Goal: Task Accomplishment & Management: Use online tool/utility

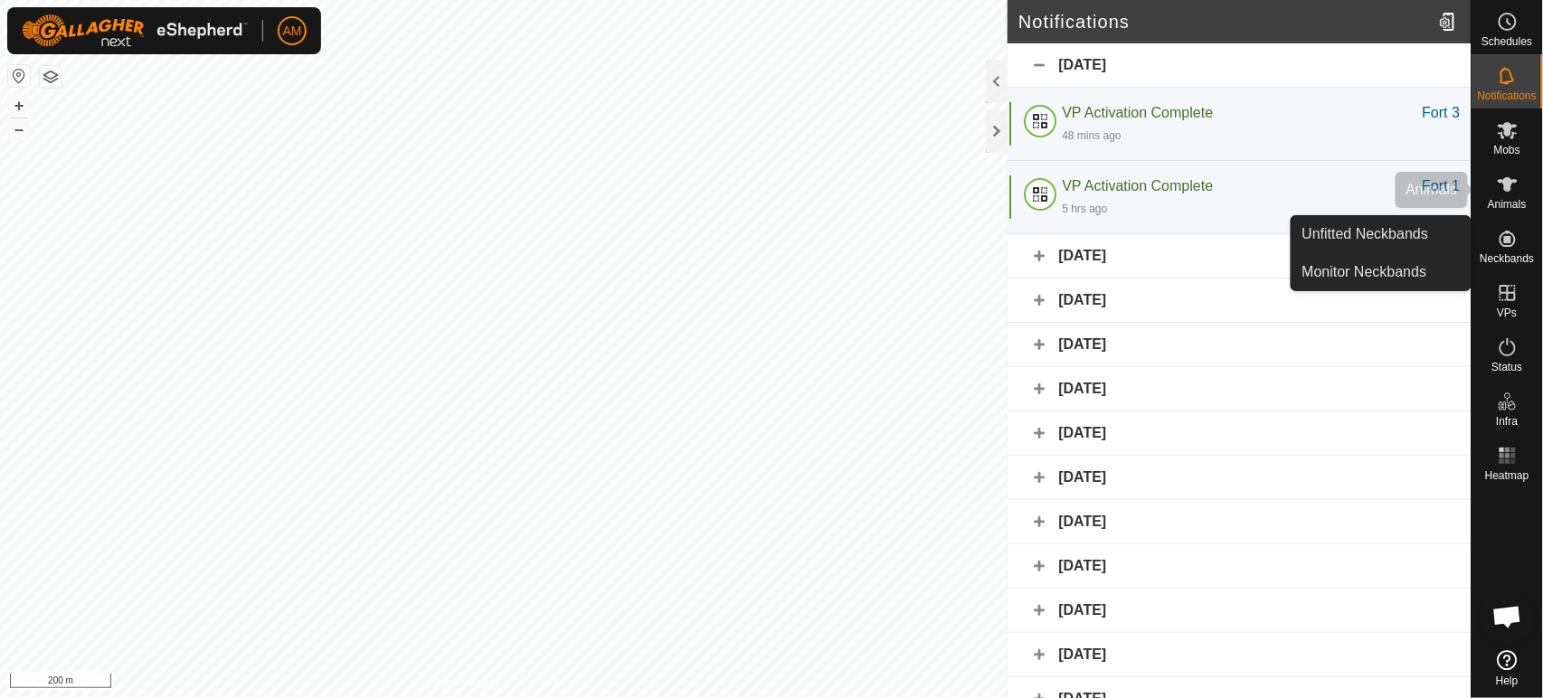
click at [1511, 208] on span "Animals" at bounding box center [1507, 204] width 39 height 11
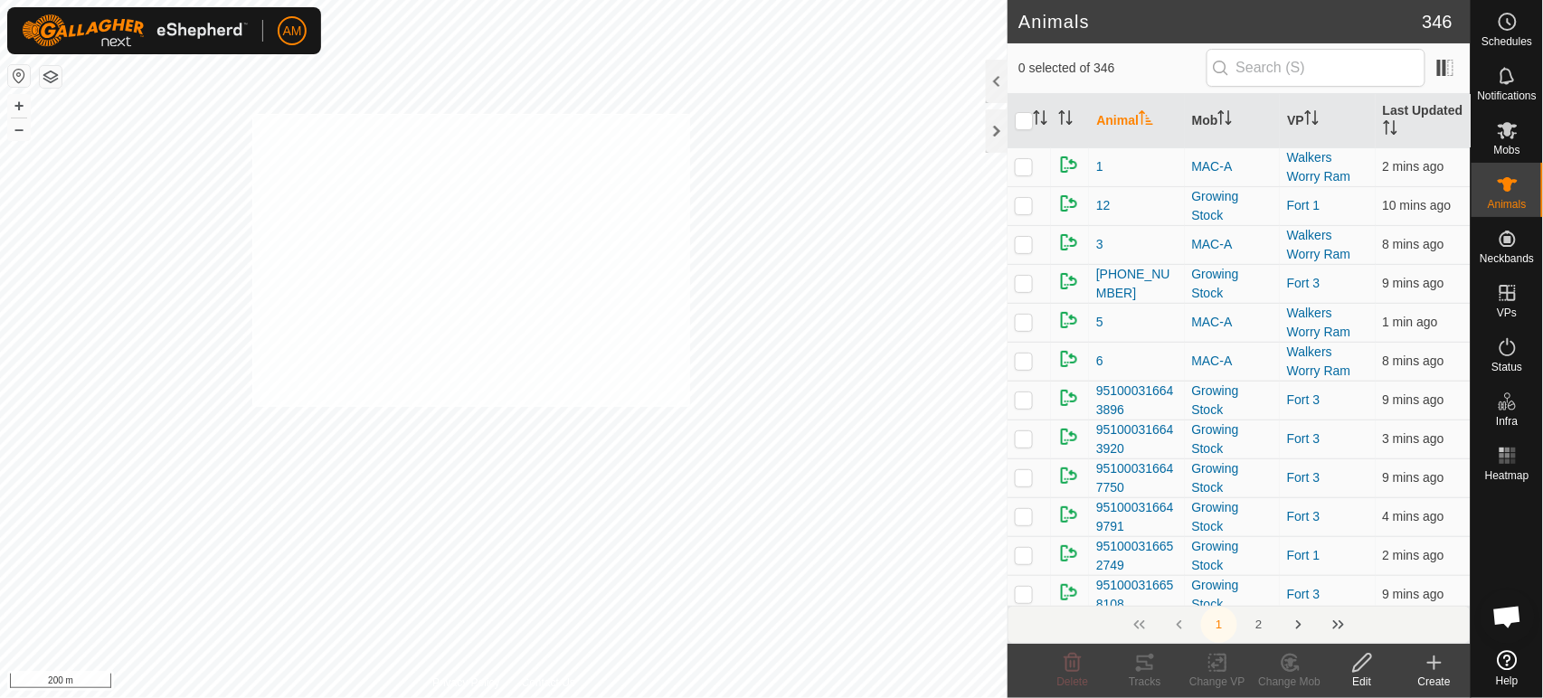
checkbox input "true"
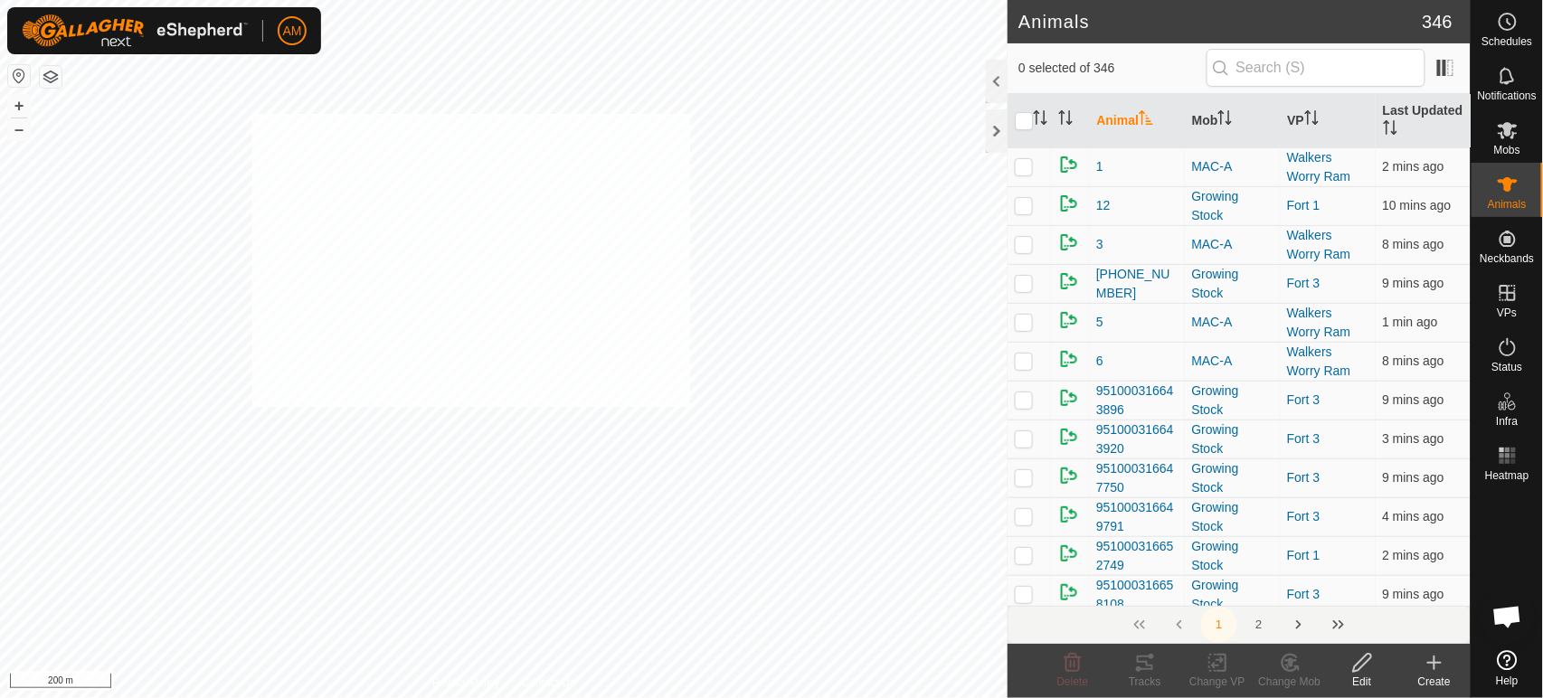
checkbox input "true"
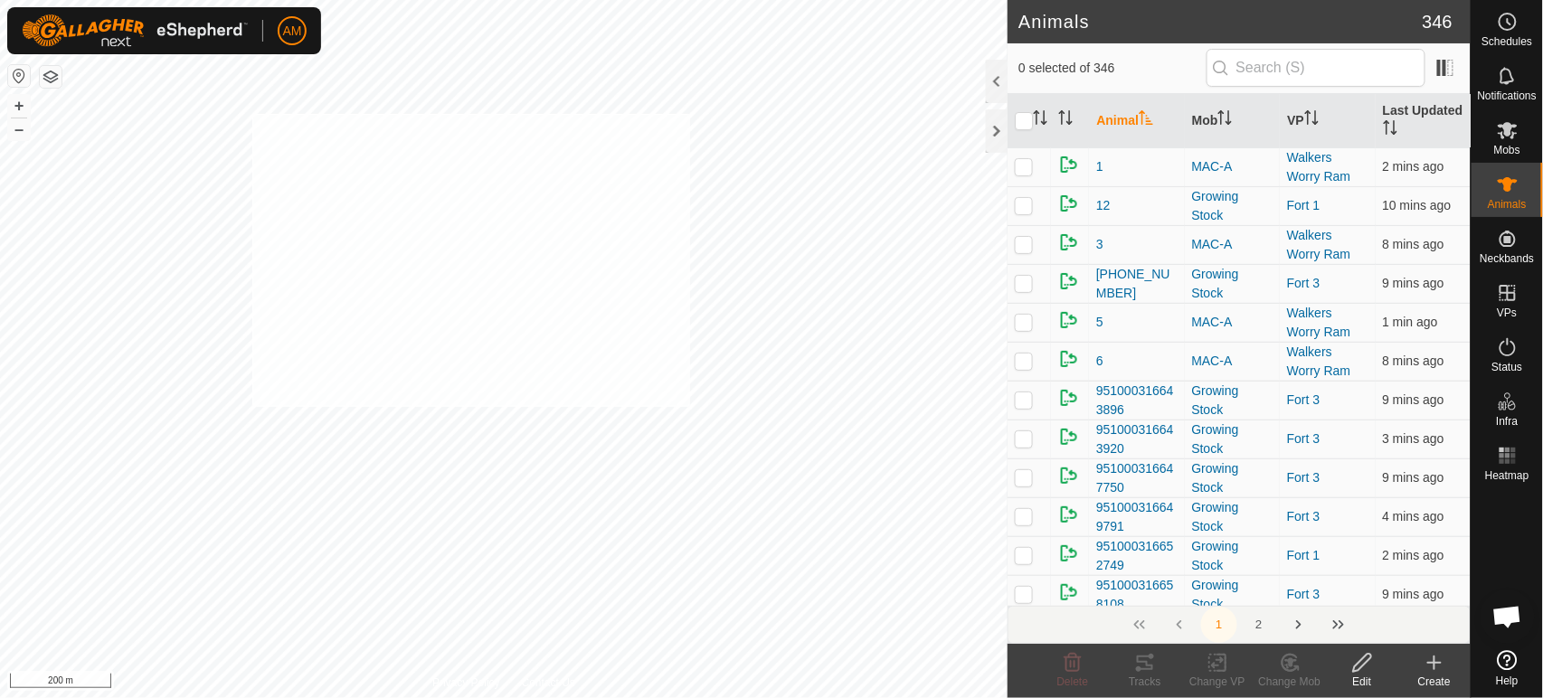
checkbox input "true"
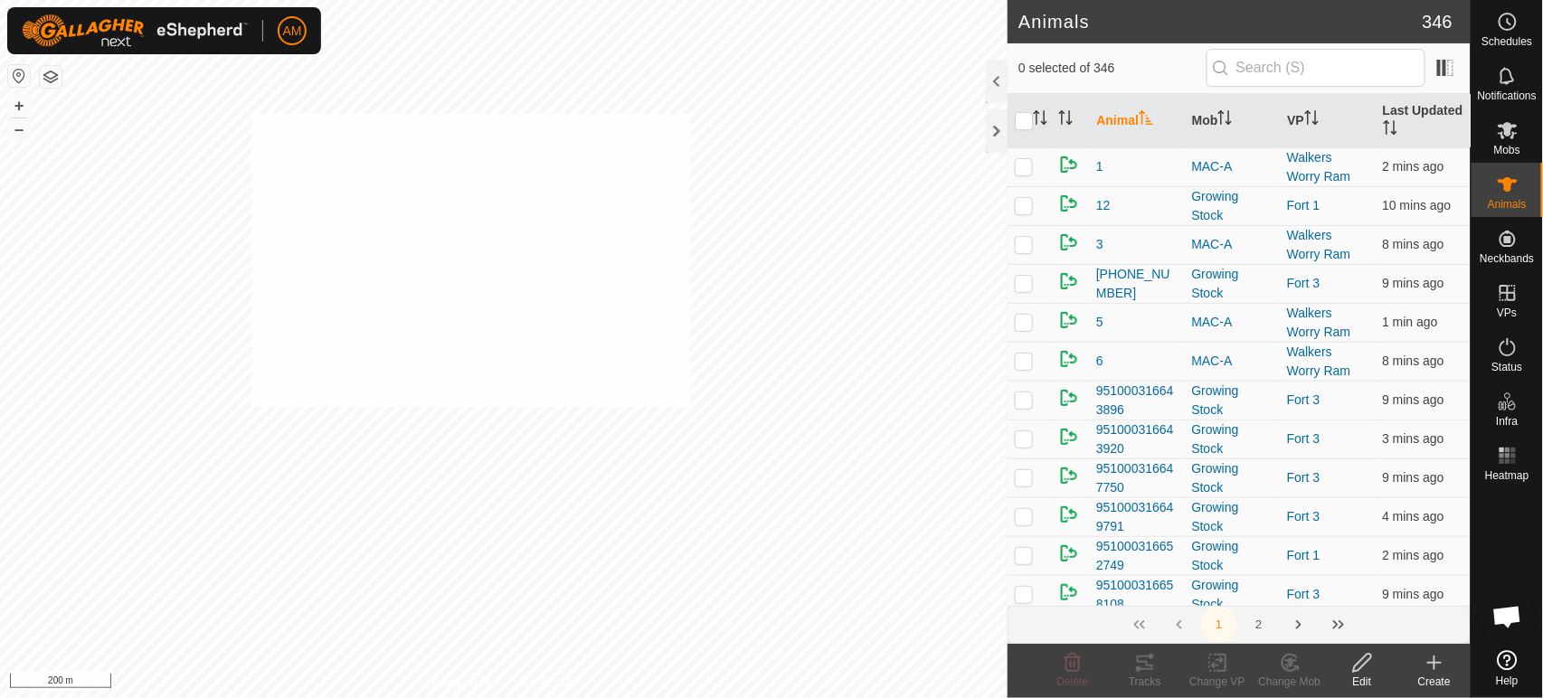
checkbox input "true"
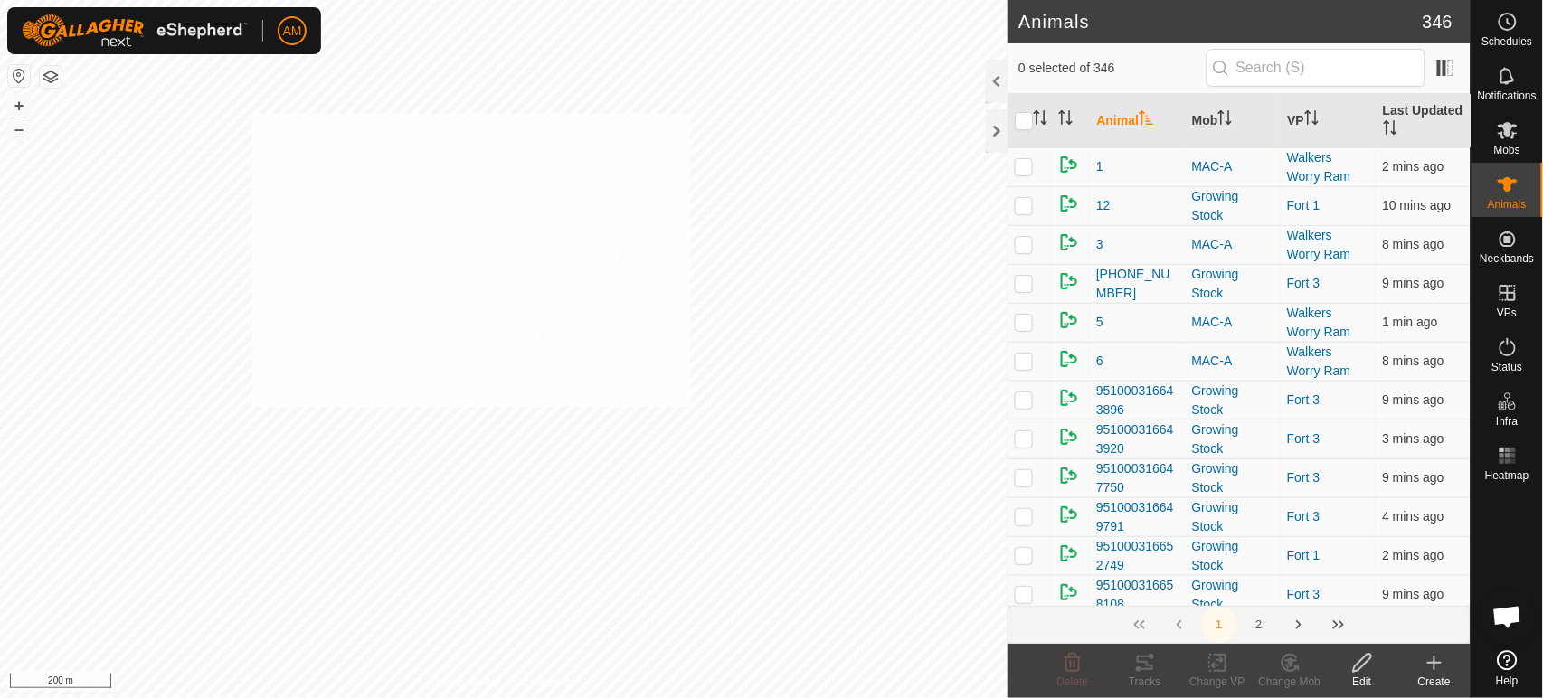
checkbox input "true"
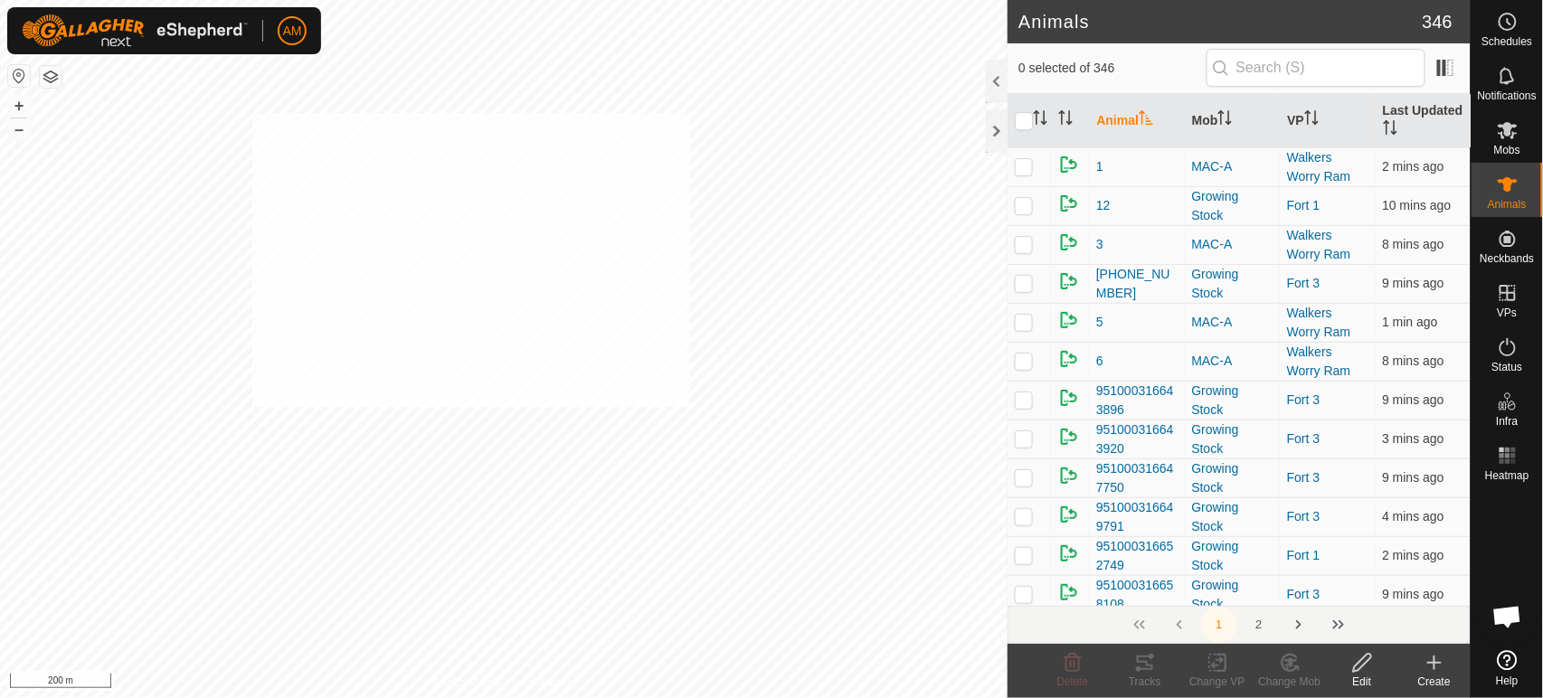
checkbox input "true"
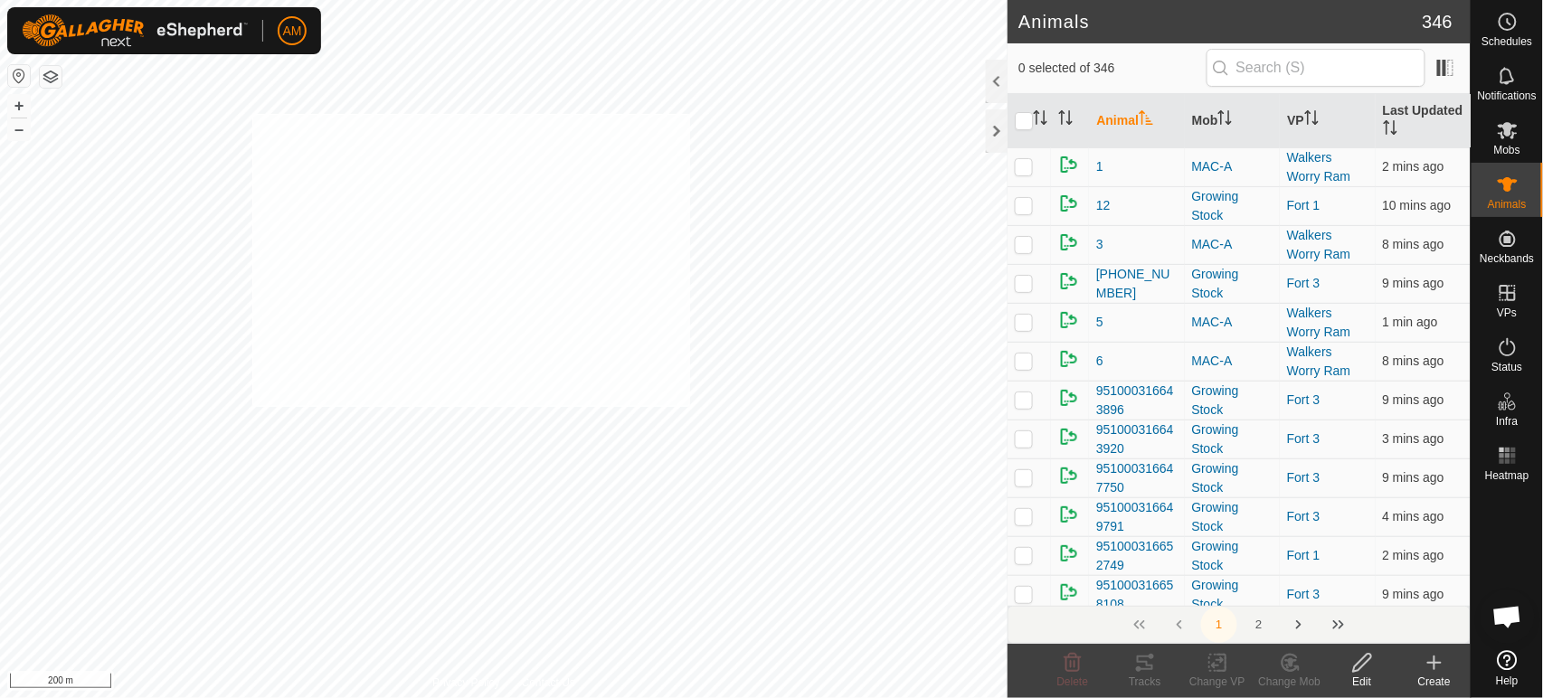
checkbox input "true"
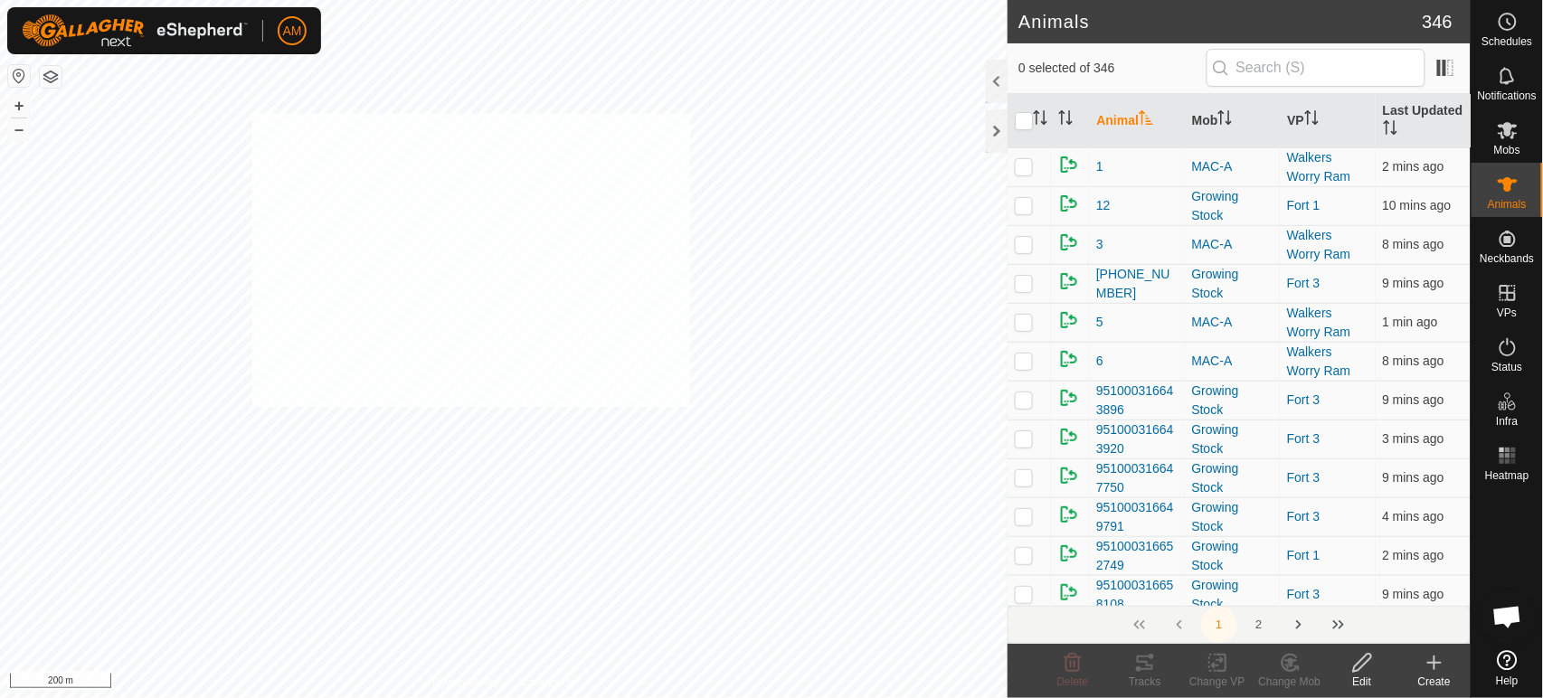
checkbox input "true"
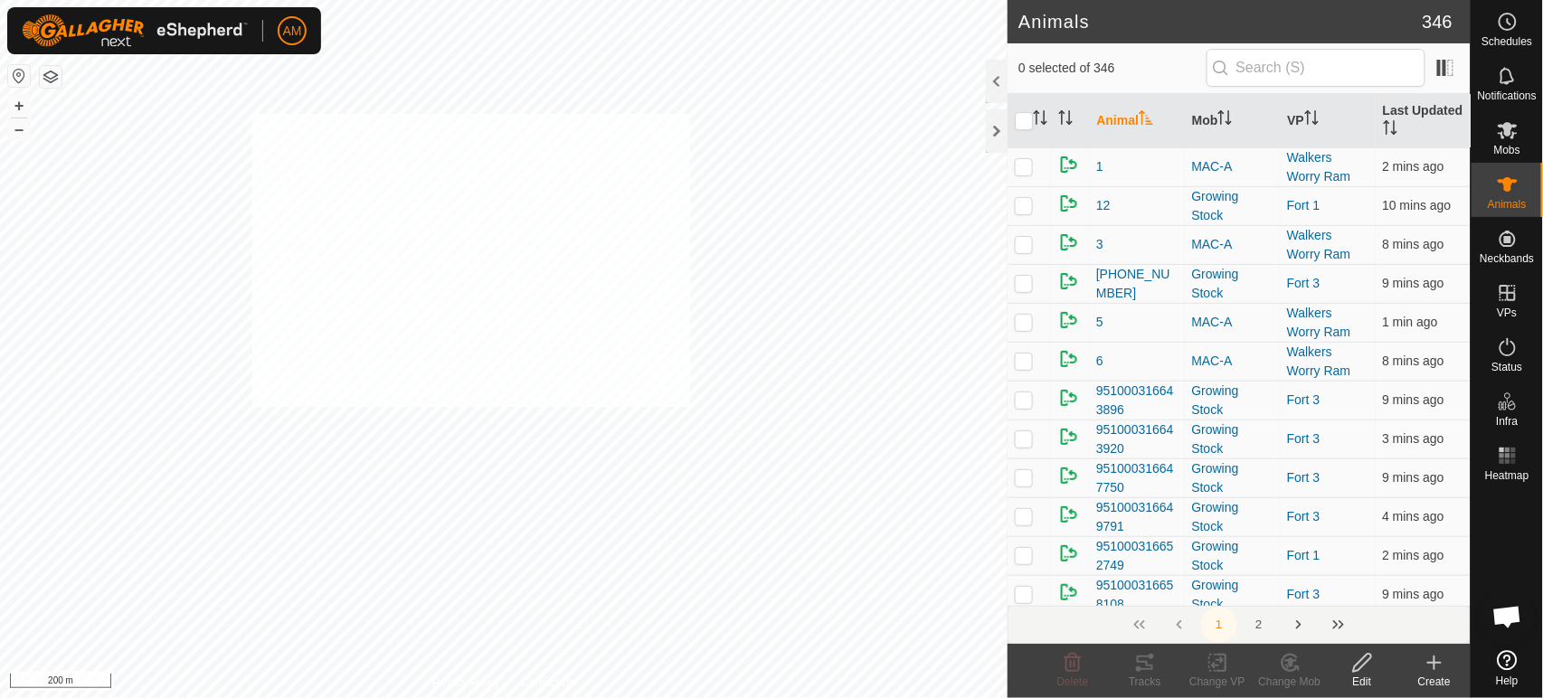
checkbox input "true"
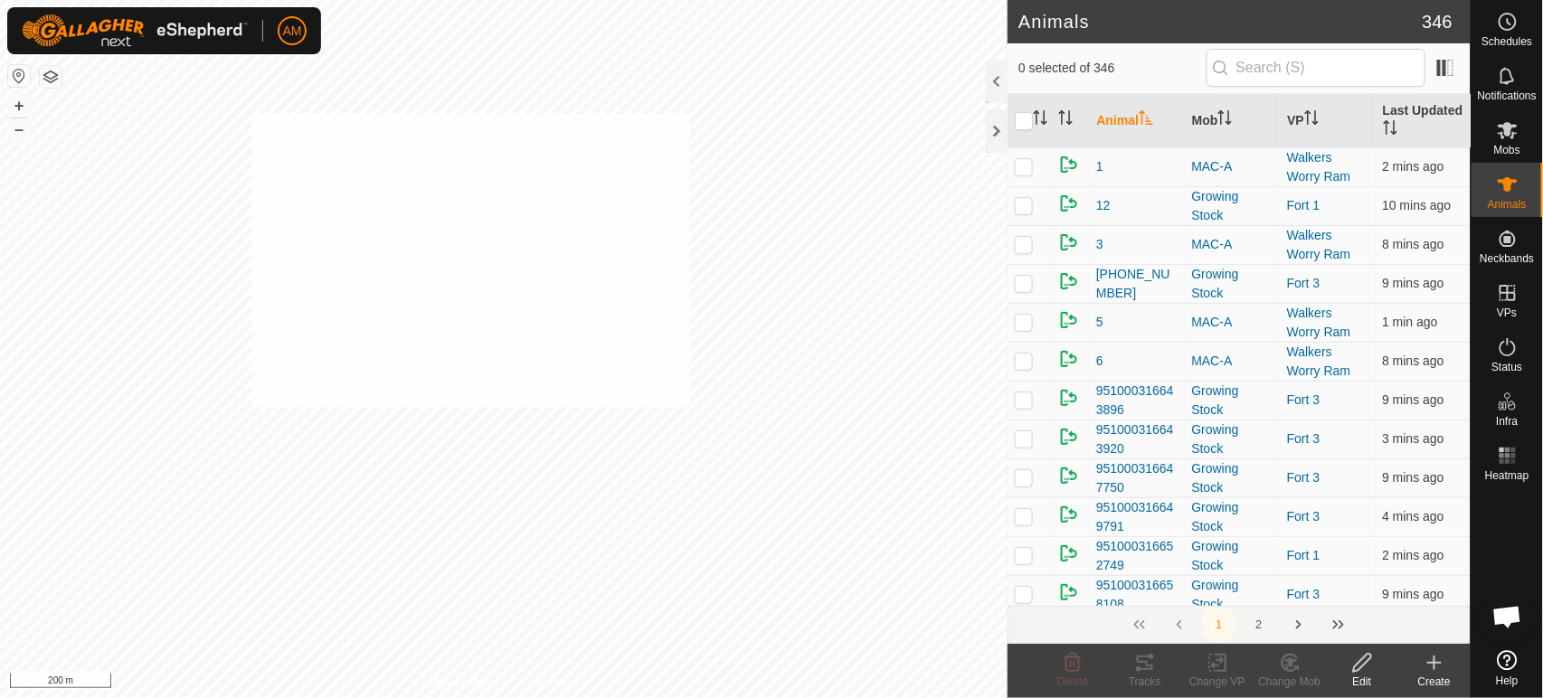
checkbox input "true"
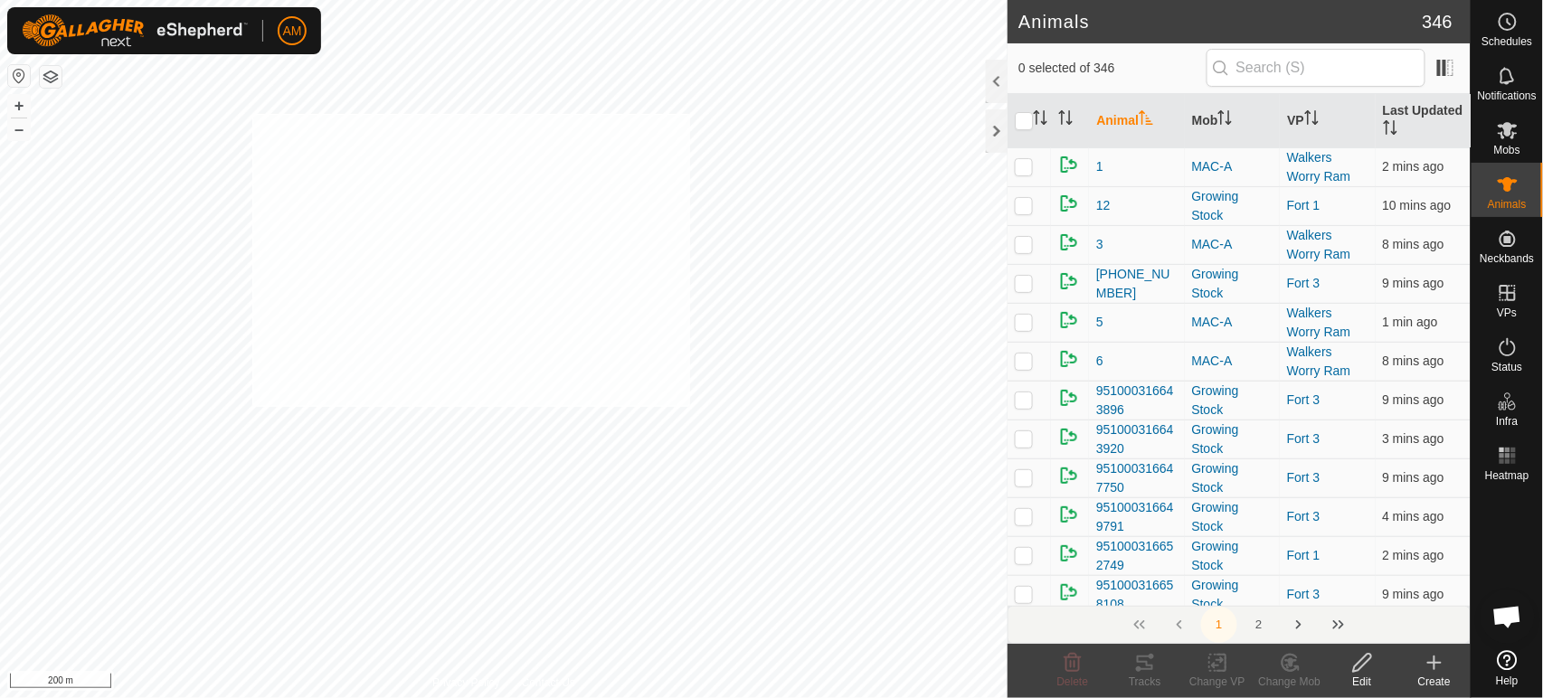
checkbox input "true"
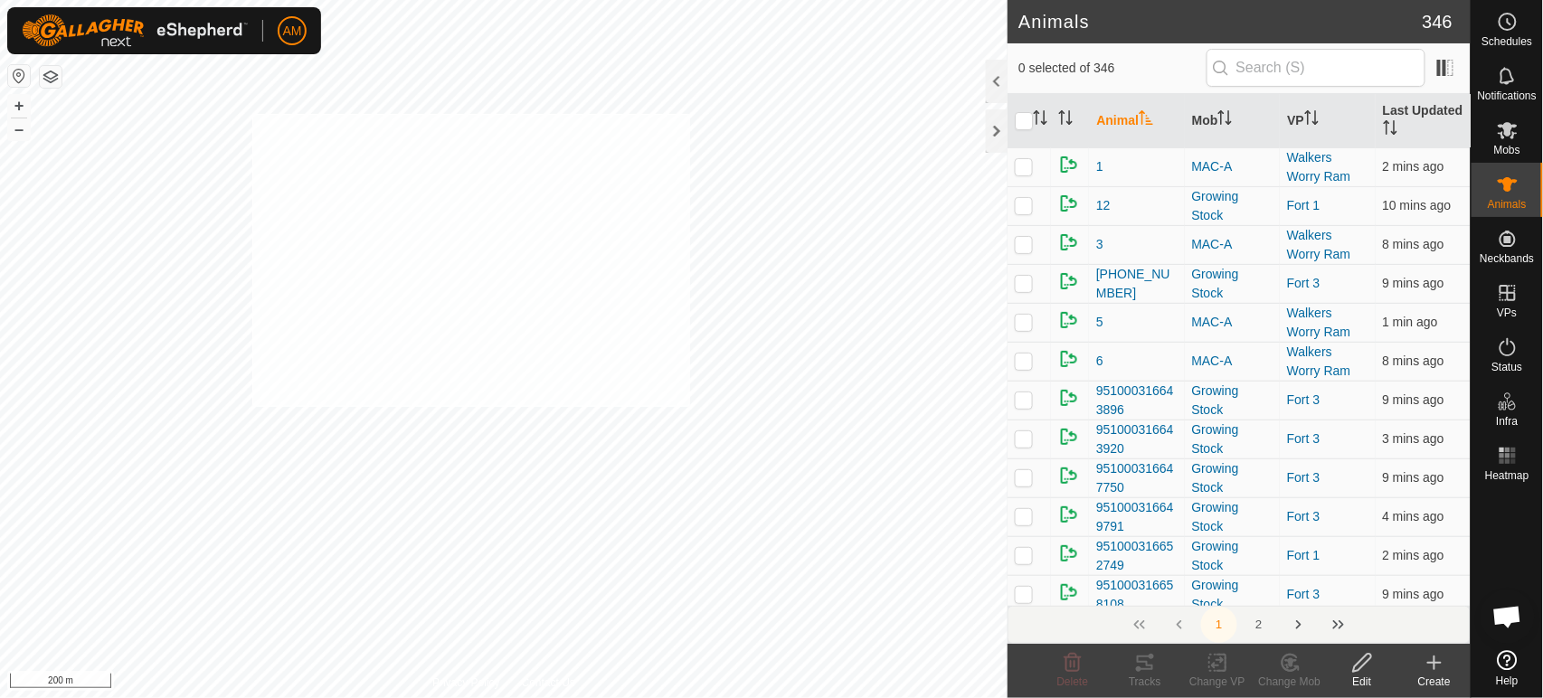
checkbox input "true"
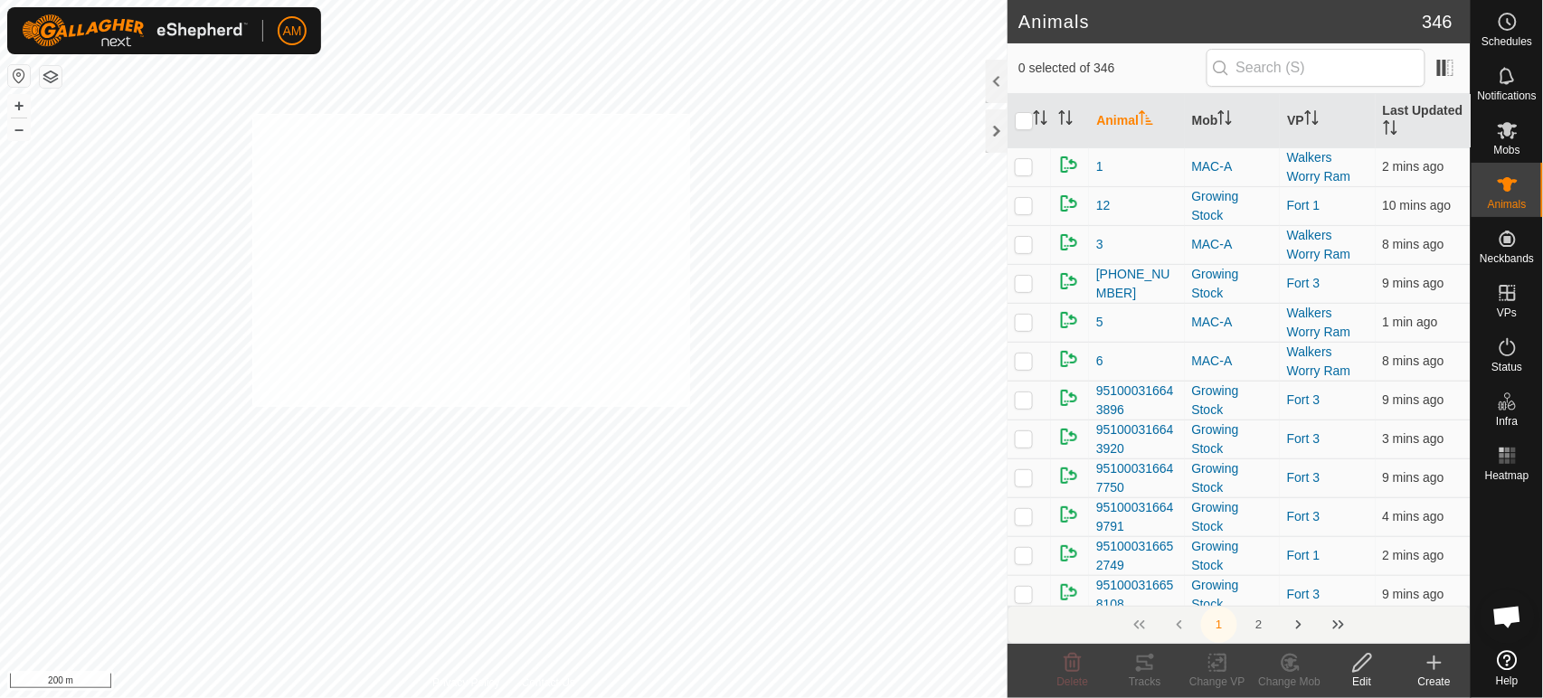
checkbox input "true"
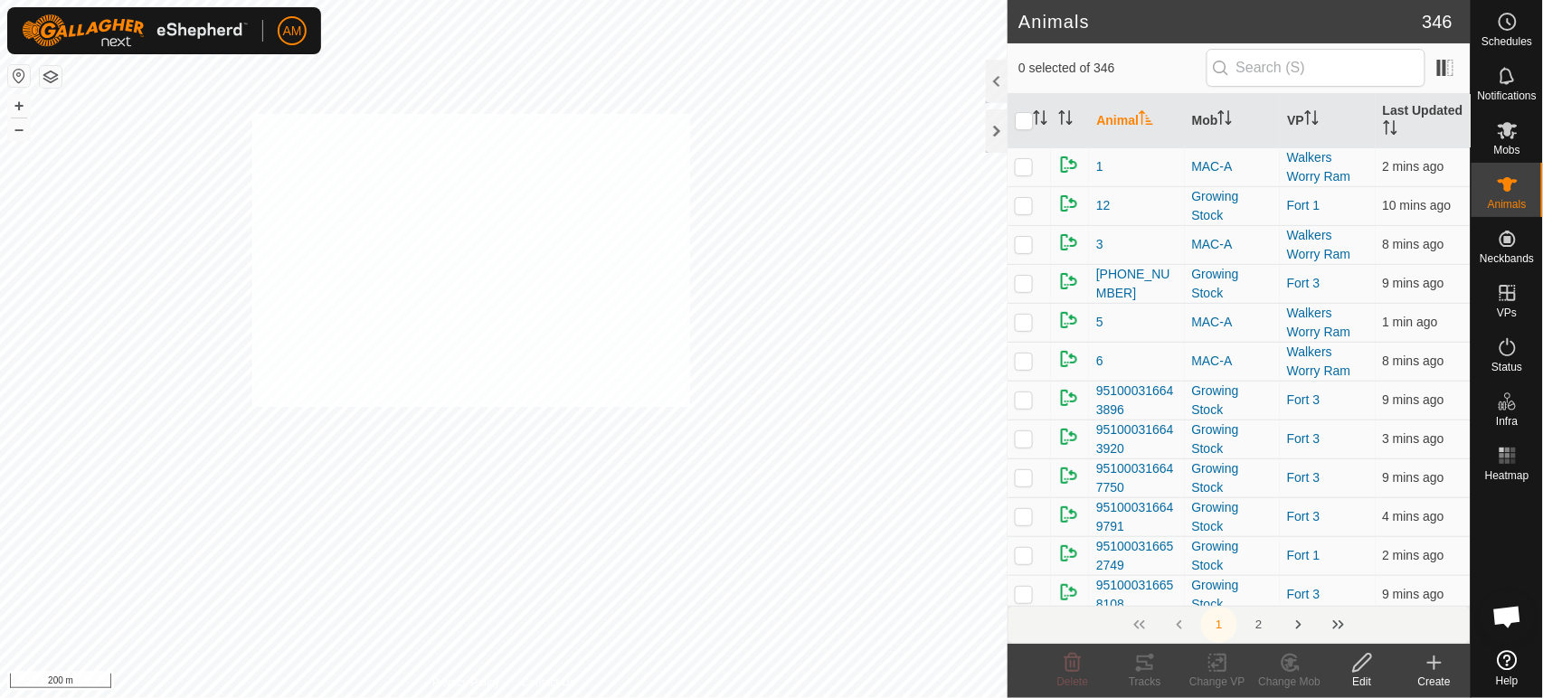
checkbox input "true"
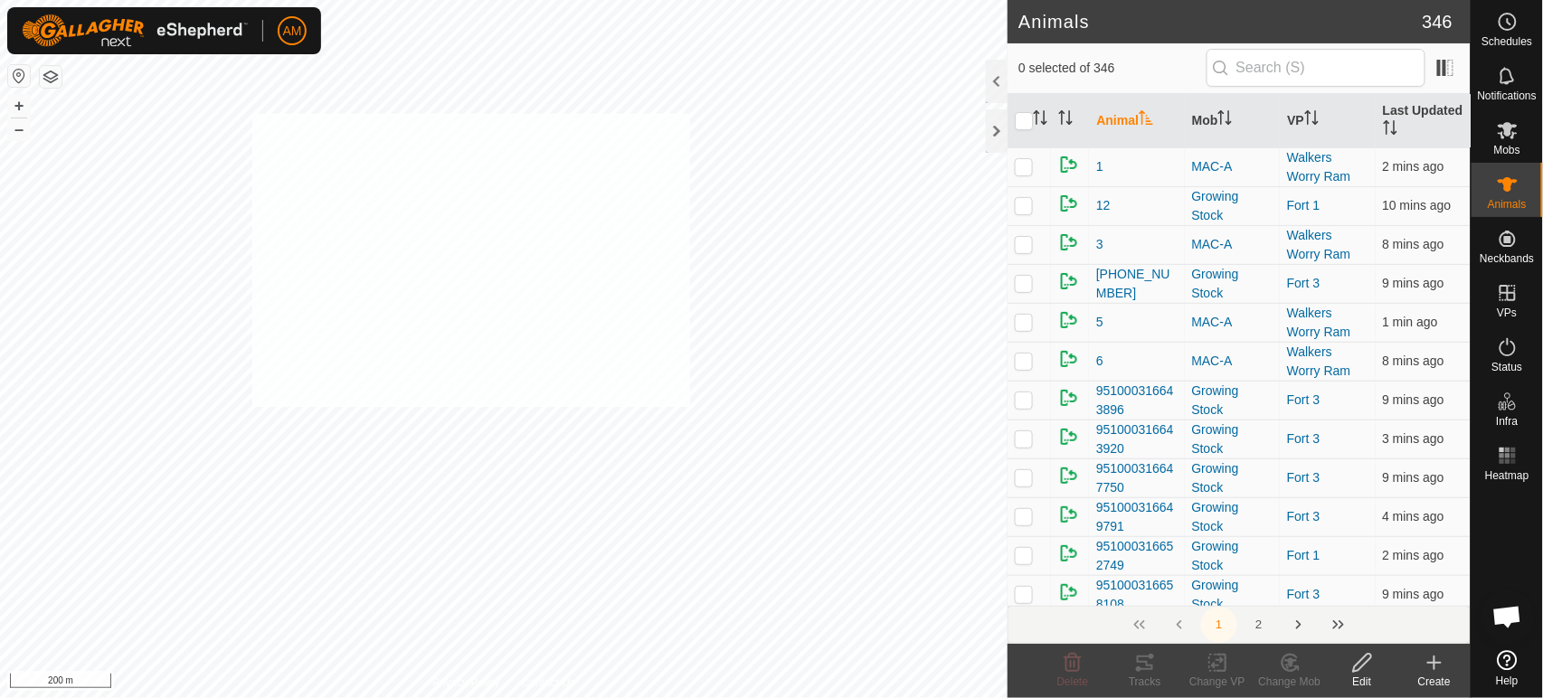
checkbox input "true"
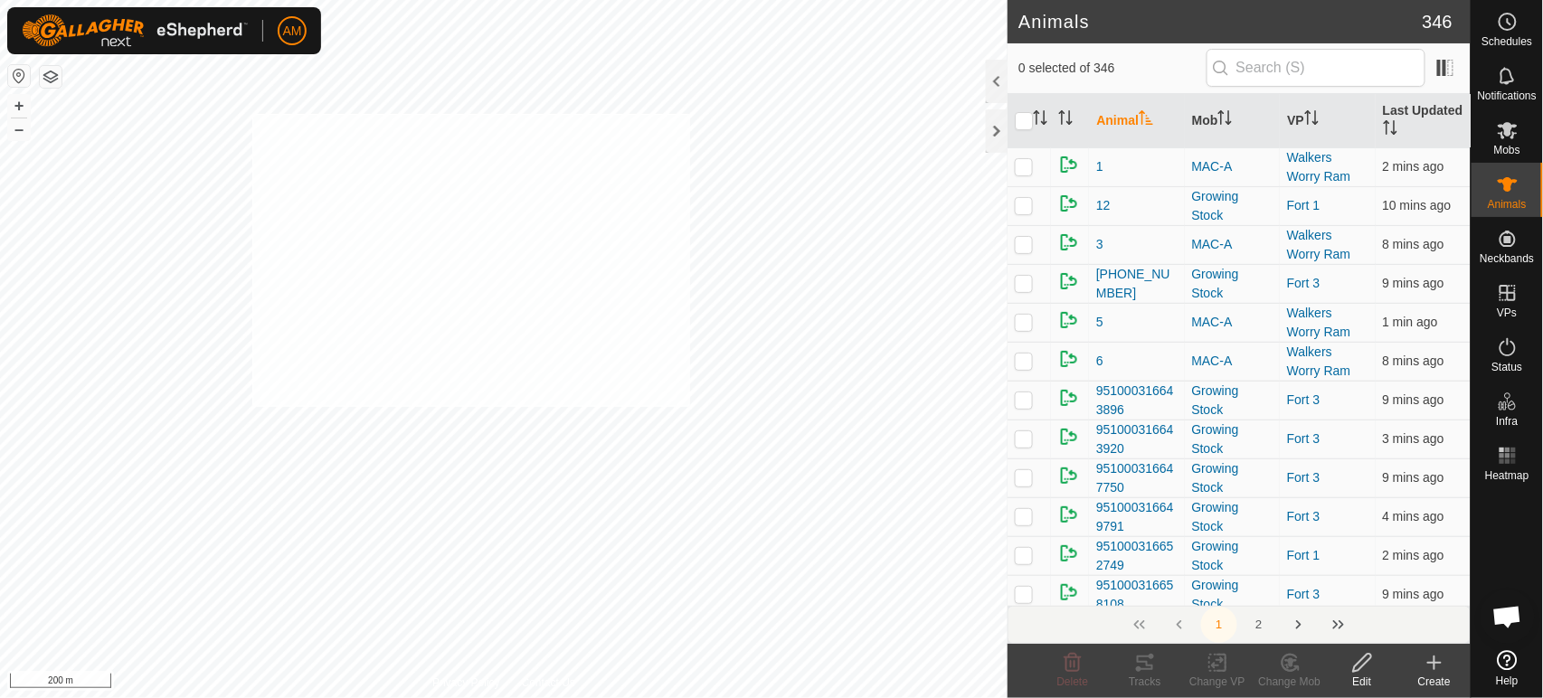
checkbox input "true"
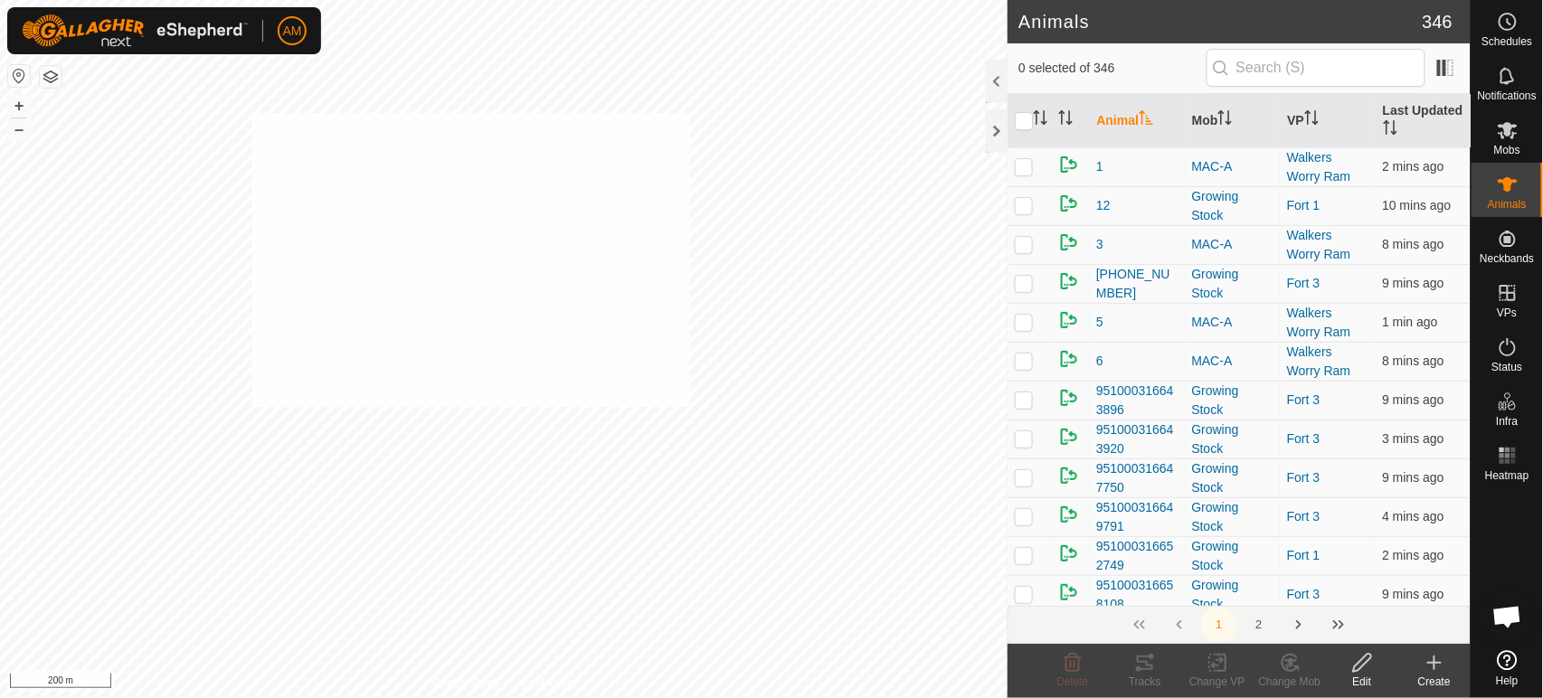
checkbox input "true"
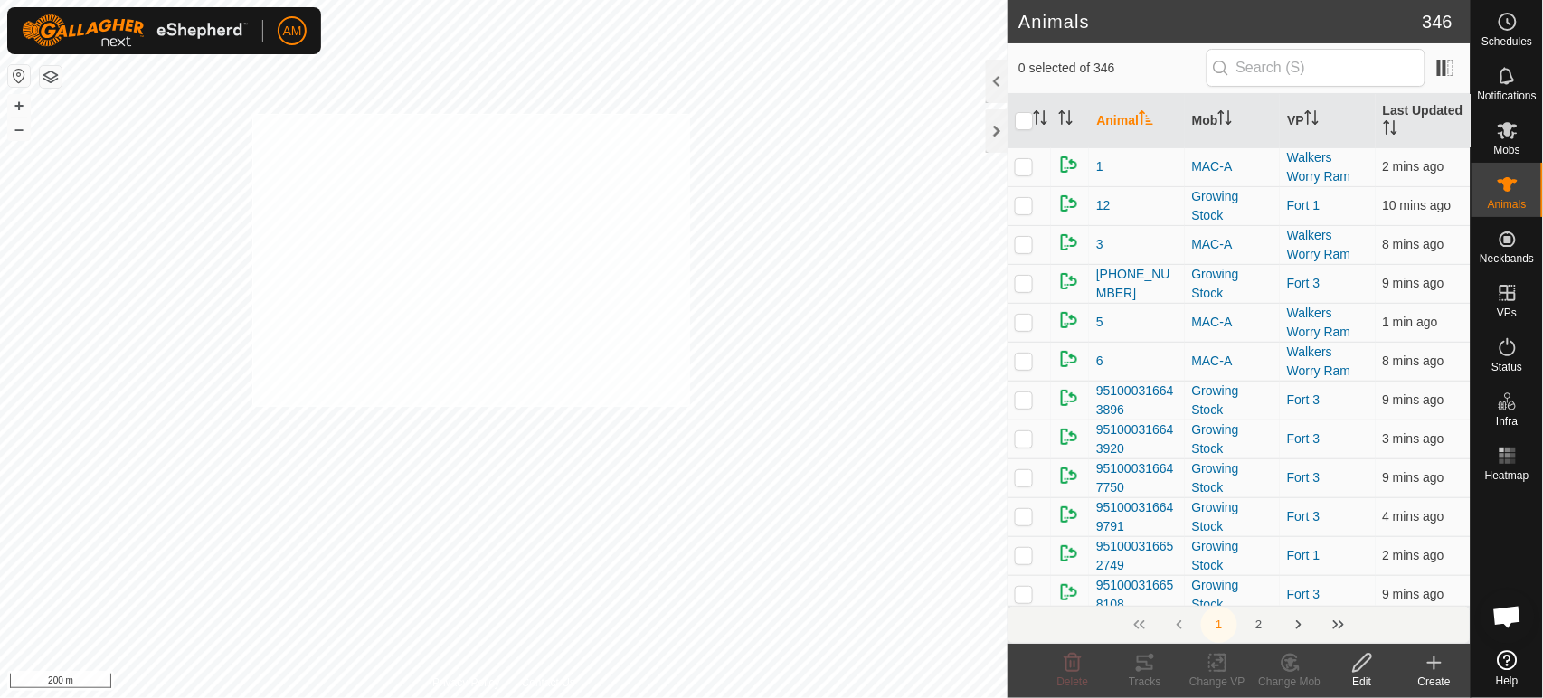
checkbox input "true"
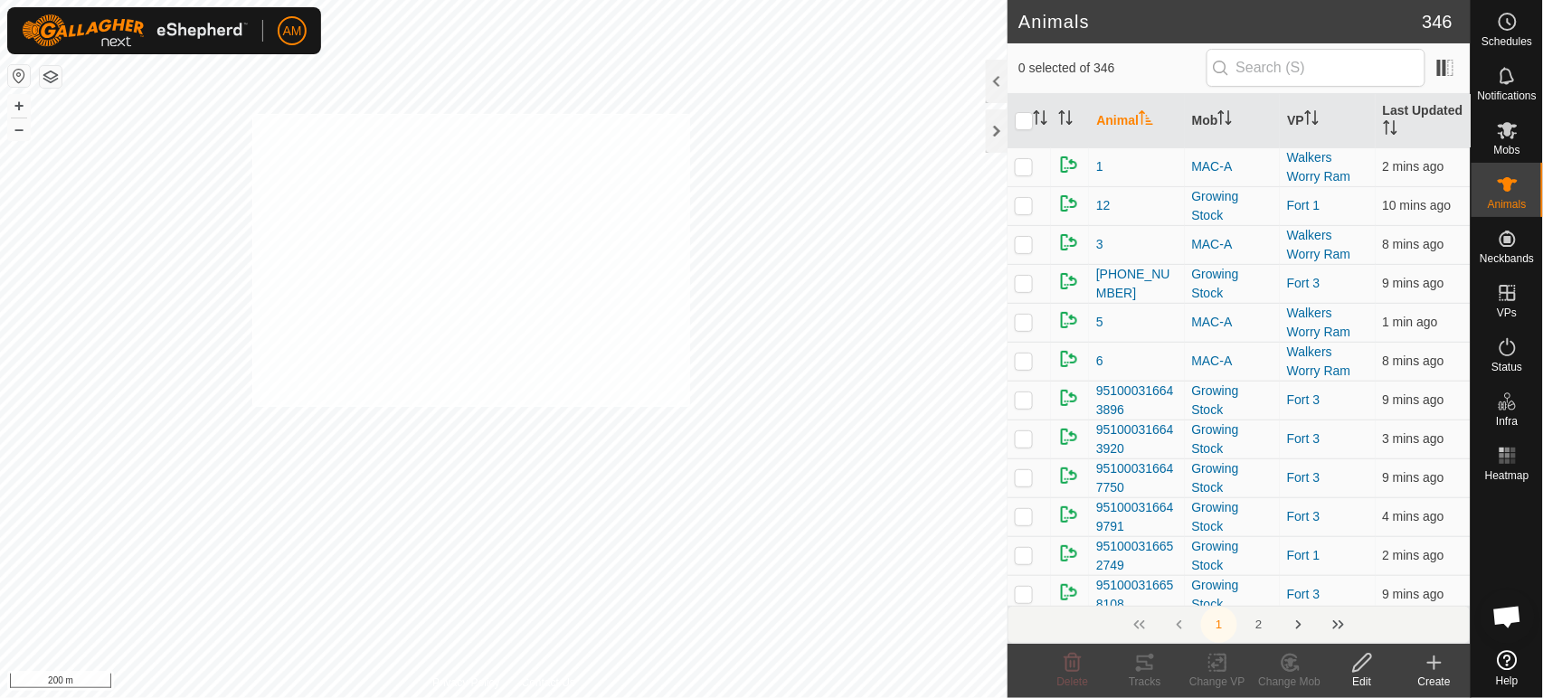
checkbox input "true"
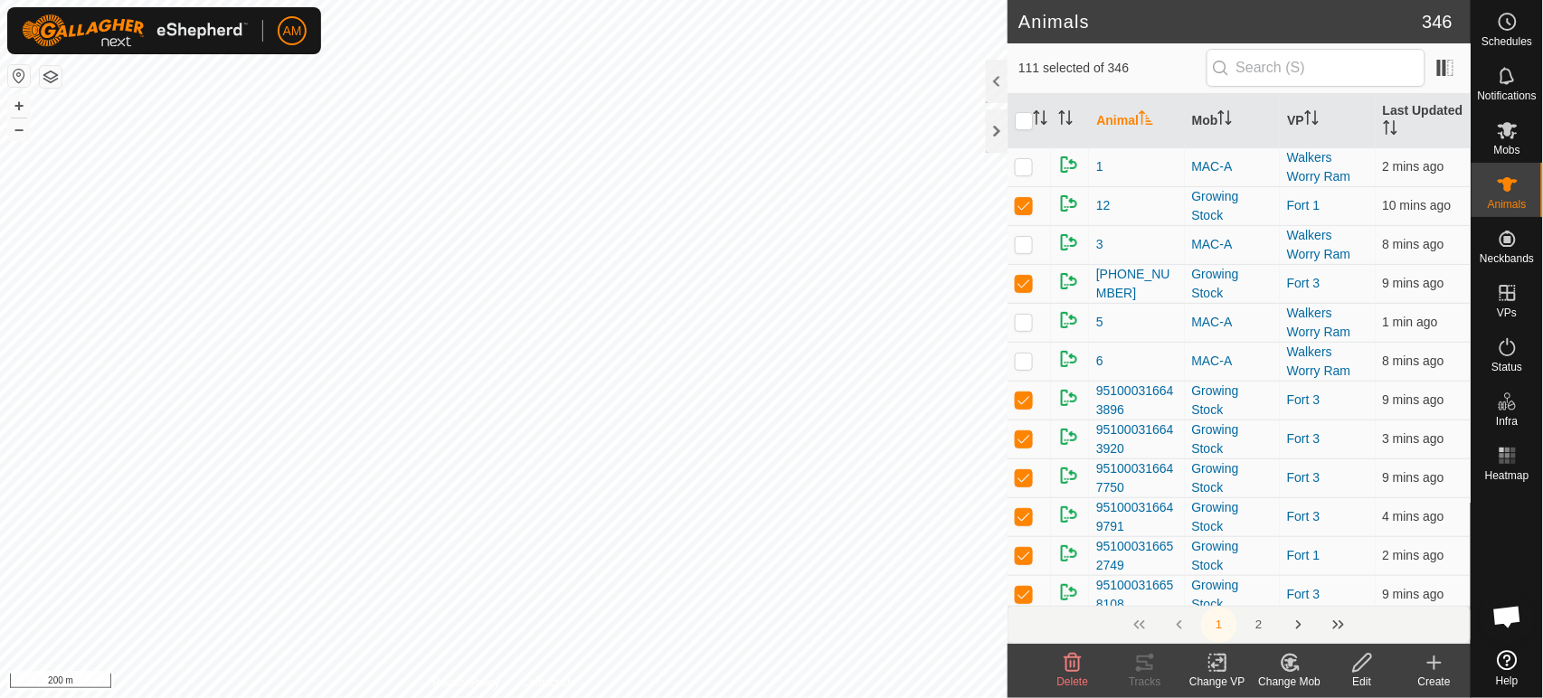
click at [1226, 658] on icon at bounding box center [1217, 663] width 23 height 22
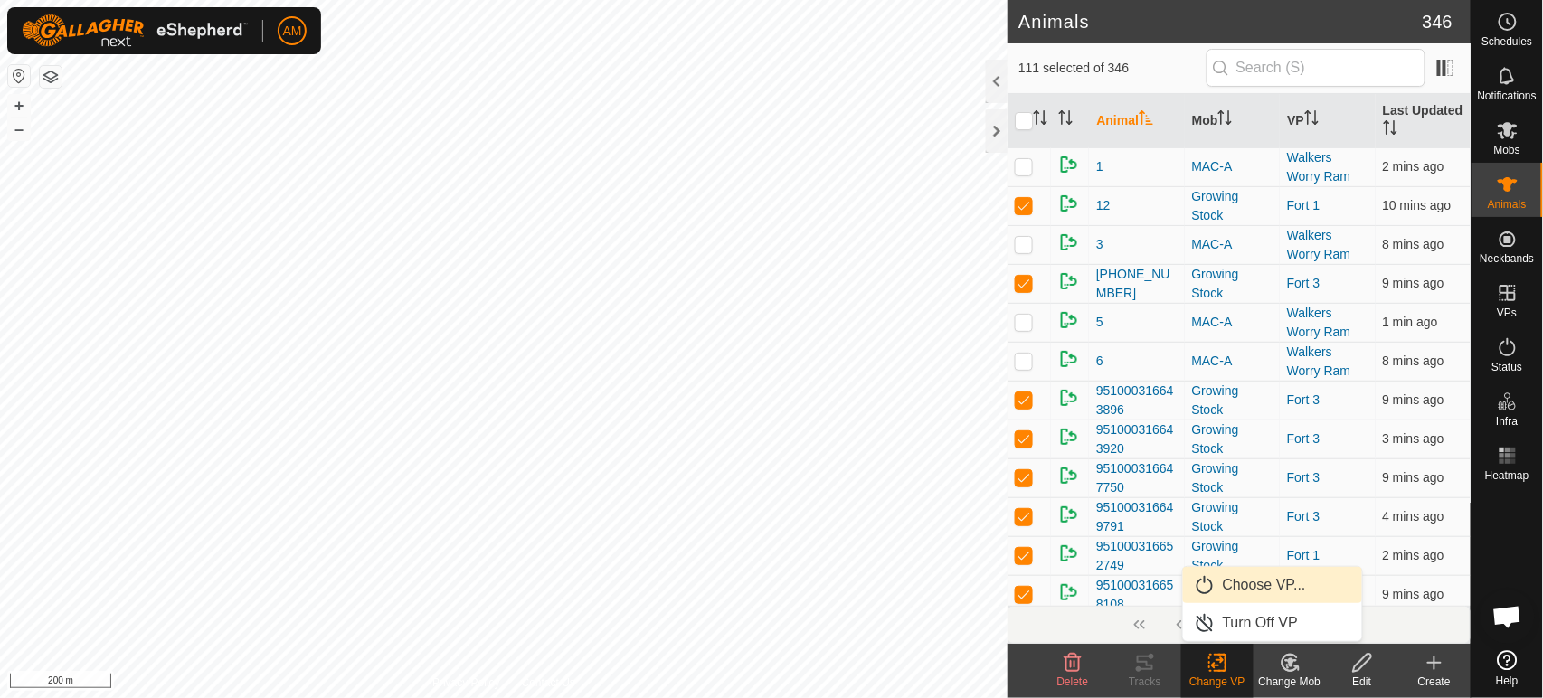
click at [1243, 588] on link "Choose VP..." at bounding box center [1272, 585] width 179 height 36
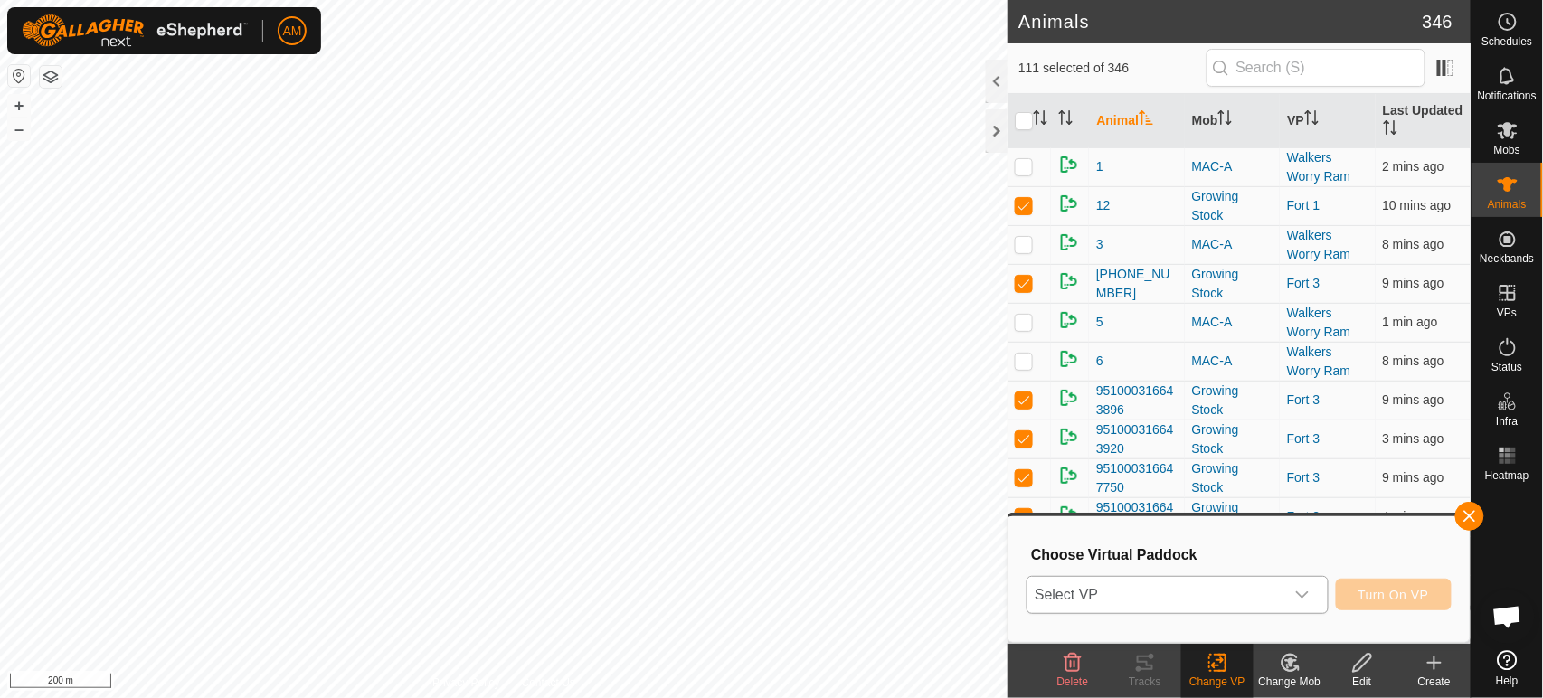
click at [1157, 591] on span "Select VP" at bounding box center [1155, 595] width 256 height 36
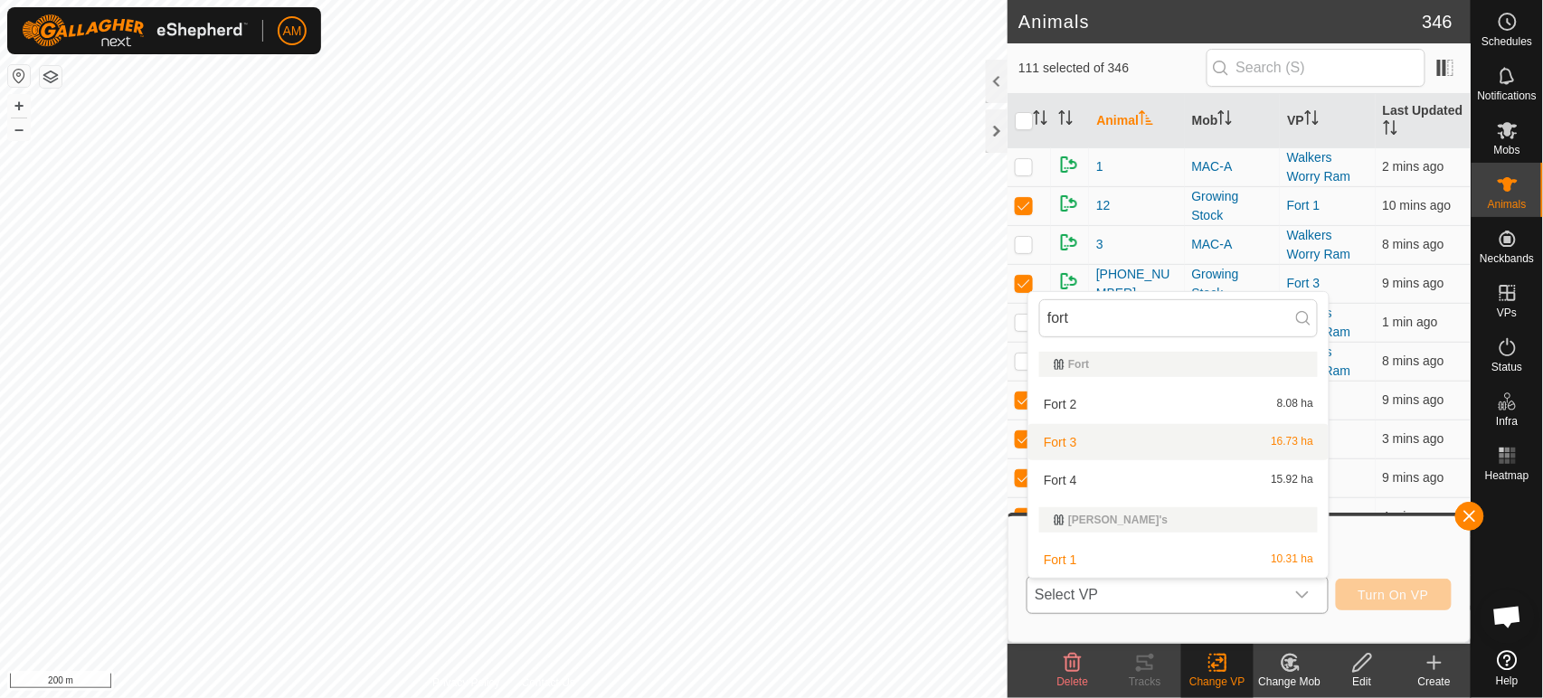
type input "fort"
click at [1087, 436] on li "Fort 3 16.73 ha" at bounding box center [1178, 442] width 300 height 36
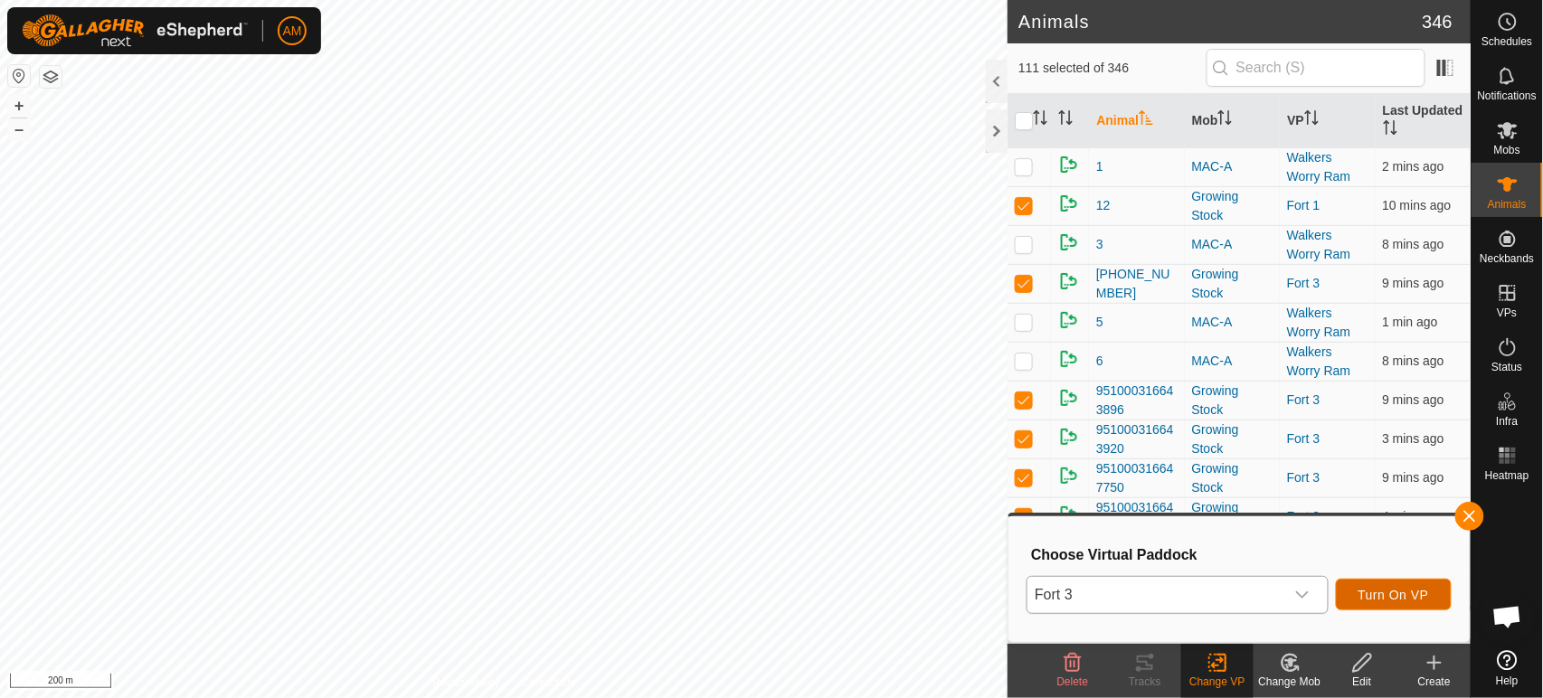
click at [1419, 599] on span "Turn On VP" at bounding box center [1393, 595] width 71 height 14
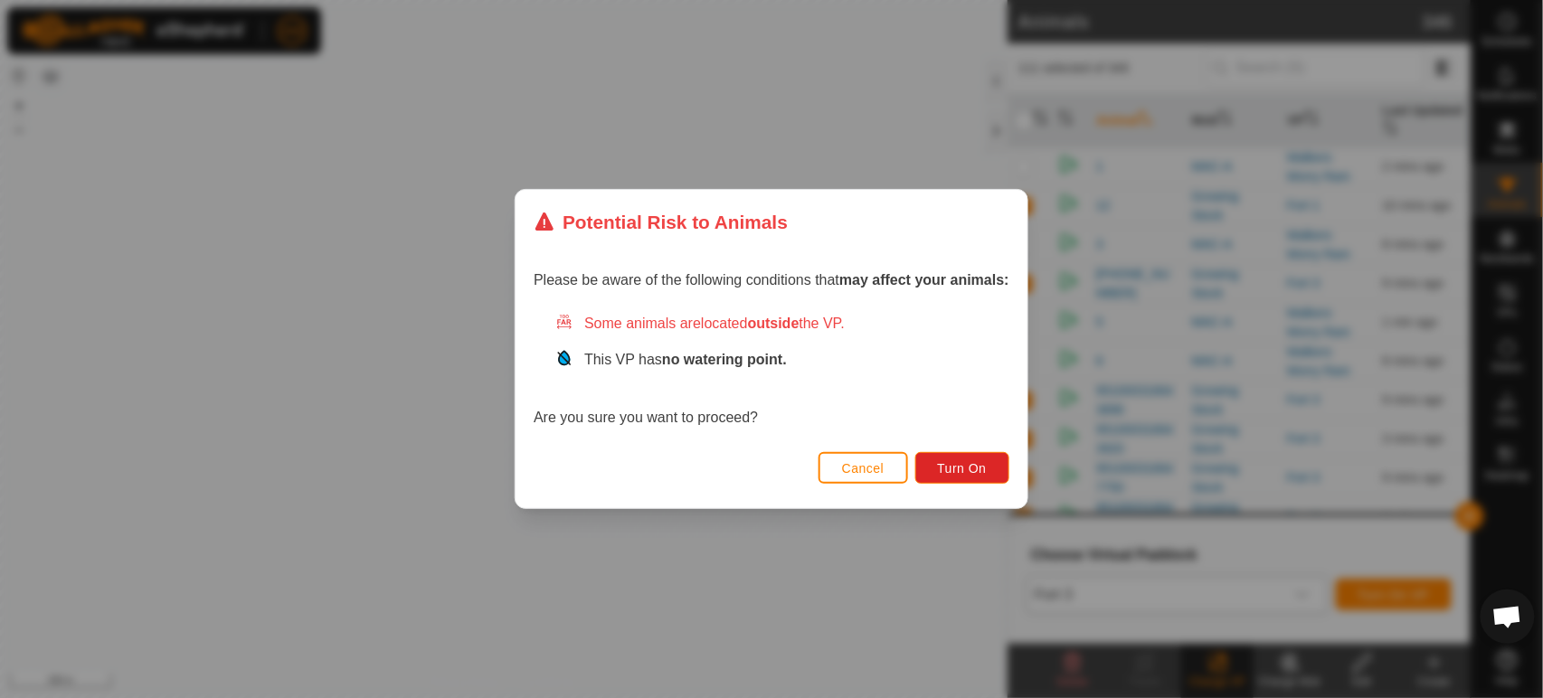
click at [974, 487] on div "Cancel Turn On" at bounding box center [771, 477] width 512 height 61
click at [973, 468] on span "Turn On" at bounding box center [962, 468] width 49 height 14
